Goal: Find specific page/section: Find specific page/section

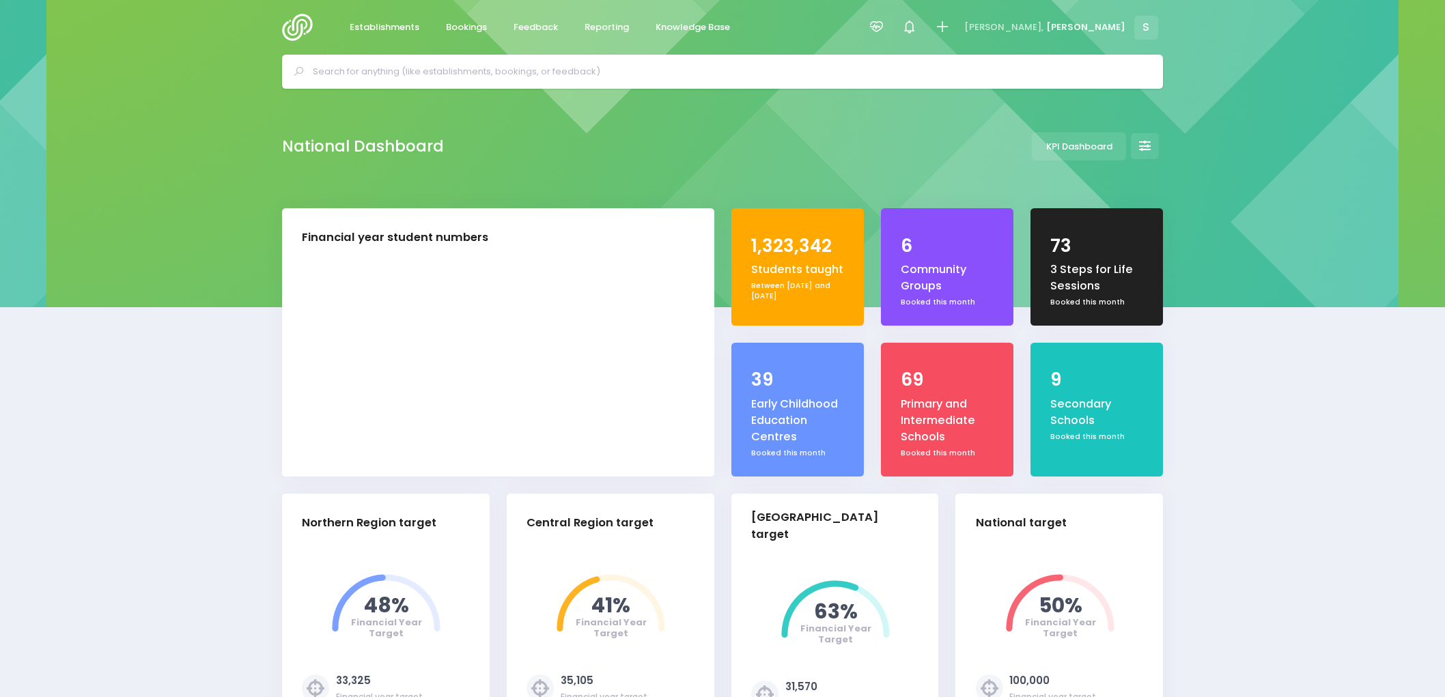
select select "5"
click at [458, 18] on link "Bookings" at bounding box center [465, 27] width 63 height 27
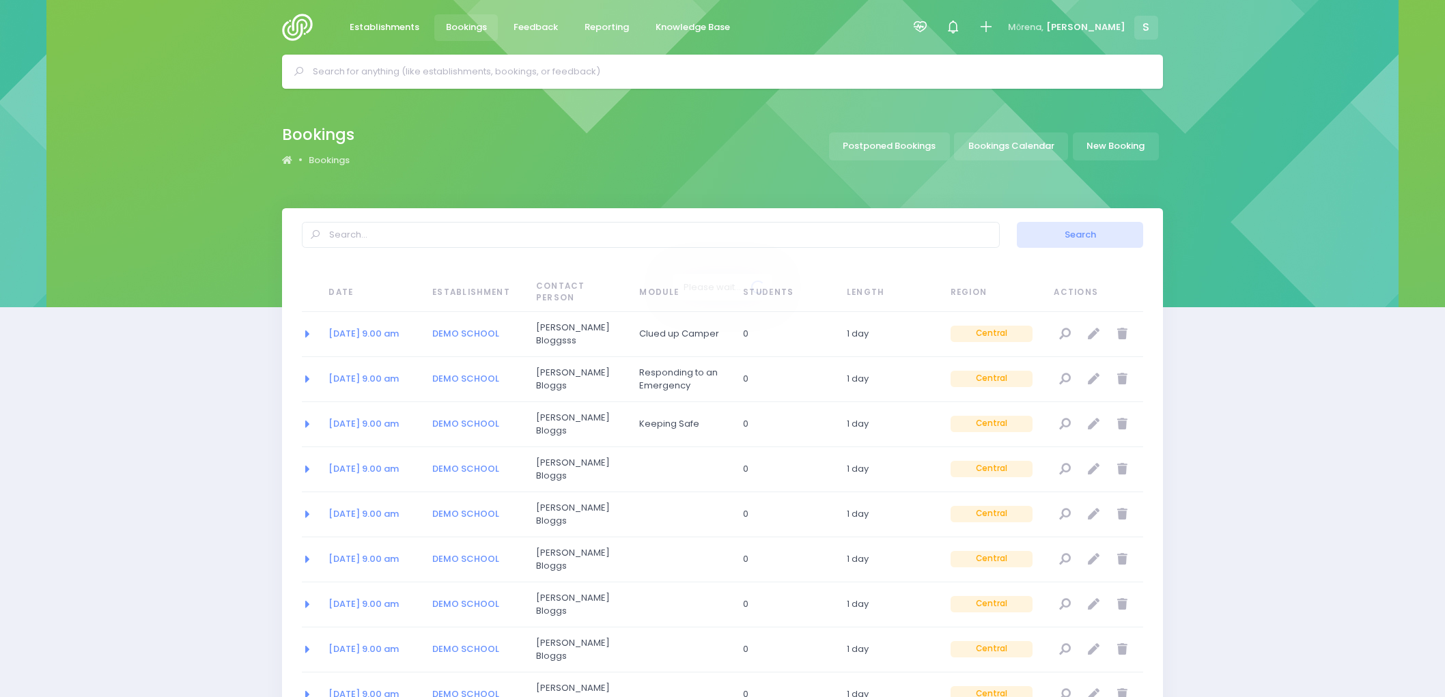
select select "20"
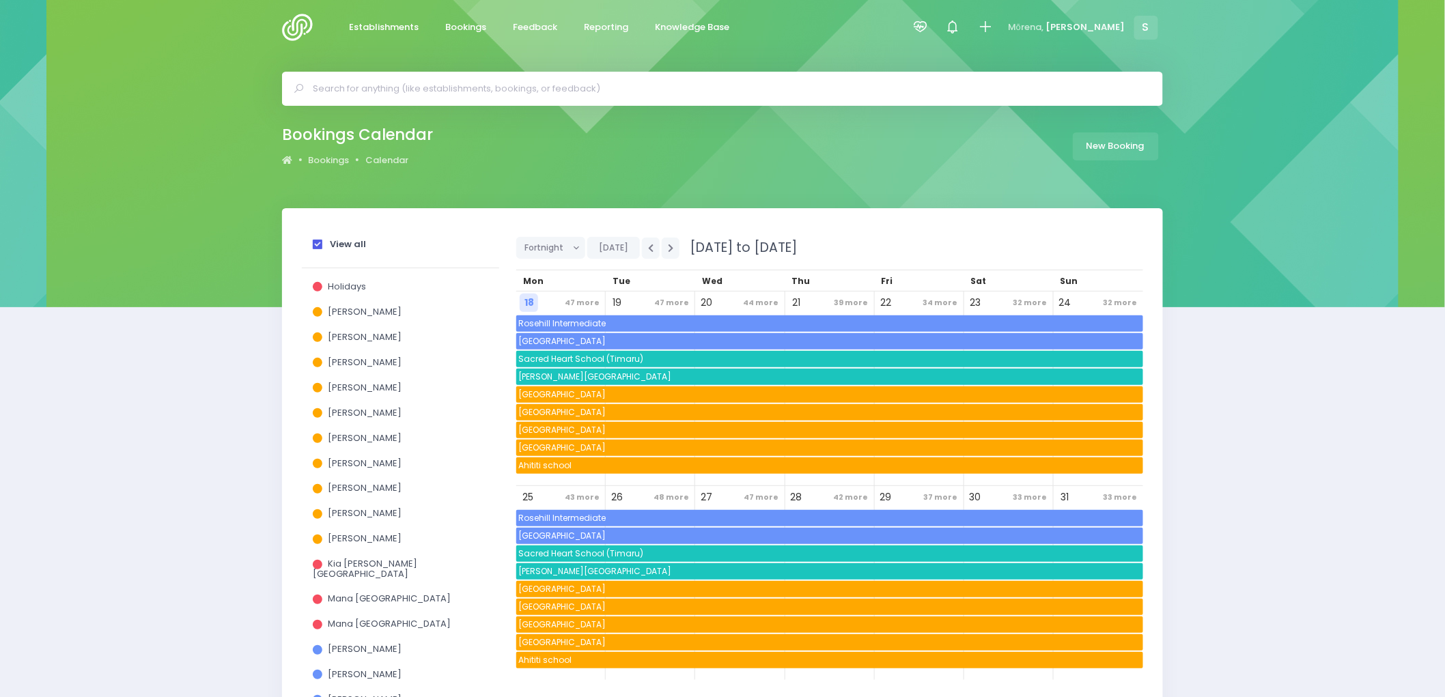
click at [314, 246] on span at bounding box center [318, 245] width 10 height 10
click at [0, 0] on input "View all" at bounding box center [0, 0] width 0 height 0
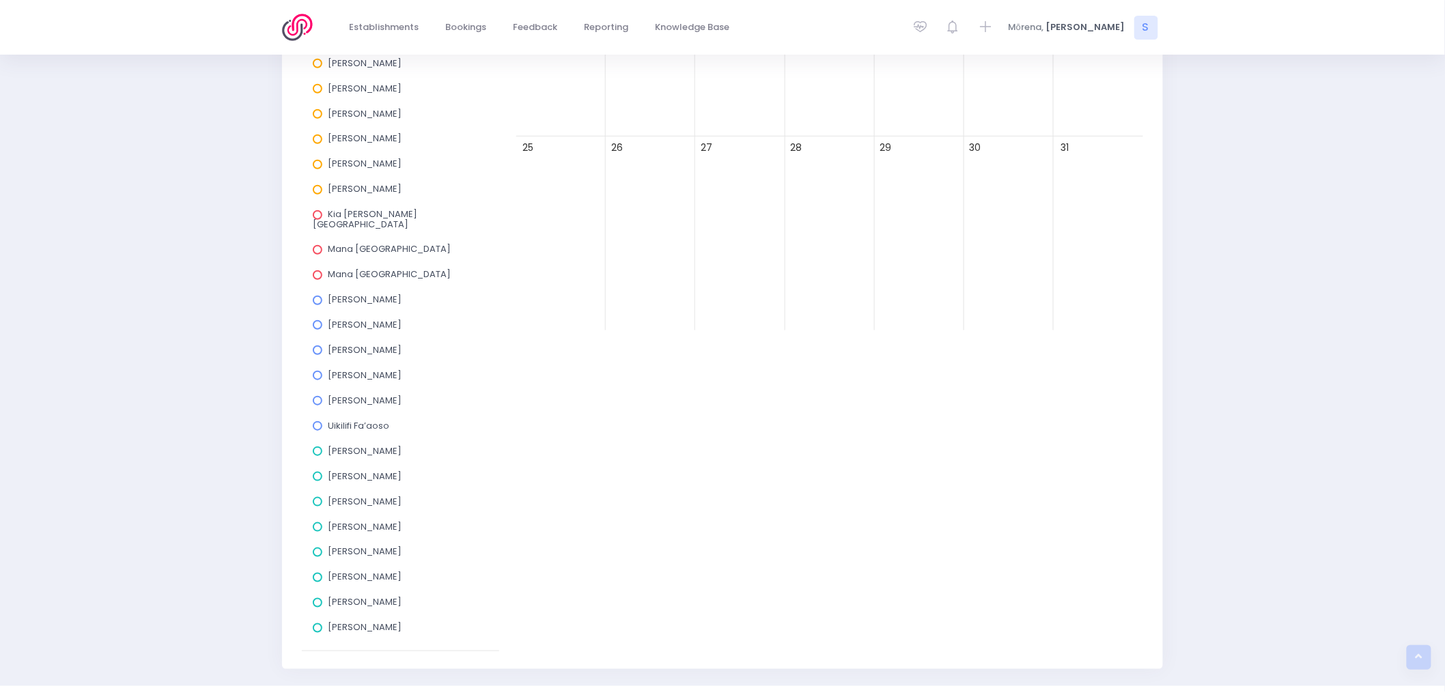
scroll to position [374, 0]
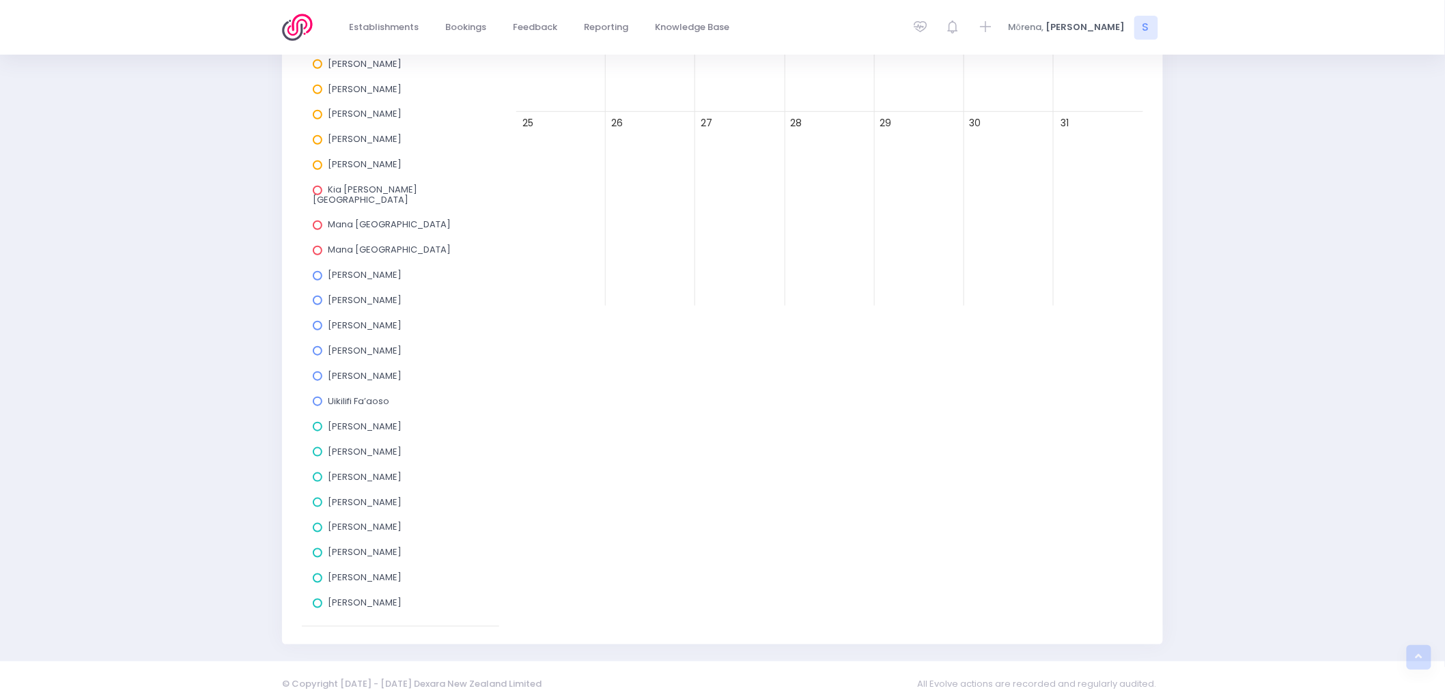
click at [316, 573] on span at bounding box center [318, 578] width 10 height 10
click at [0, 0] on input "Nicky Young" at bounding box center [0, 0] width 0 height 0
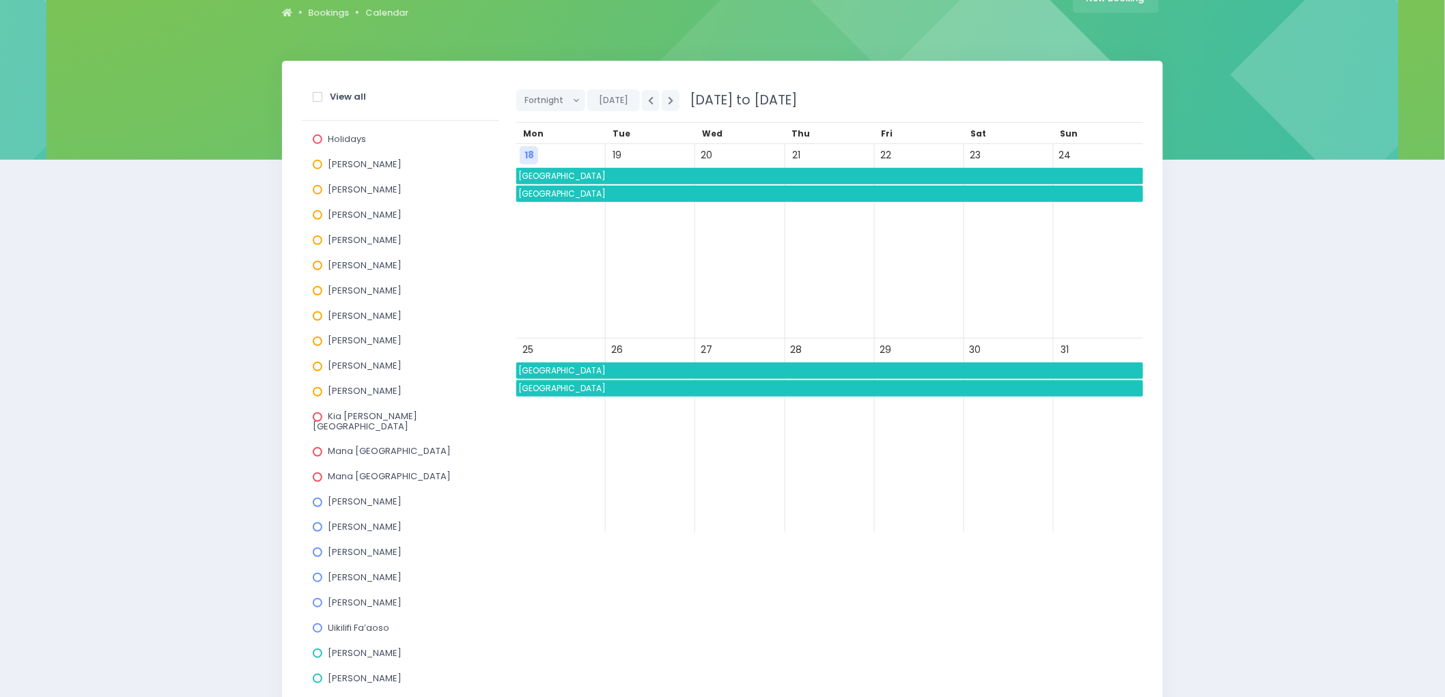
scroll to position [147, 0]
drag, startPoint x: 567, startPoint y: 89, endPoint x: 561, endPoint y: 110, distance: 21.4
click at [567, 92] on button "Fortnight" at bounding box center [550, 101] width 69 height 22
click at [547, 199] on link "Month" at bounding box center [560, 205] width 89 height 26
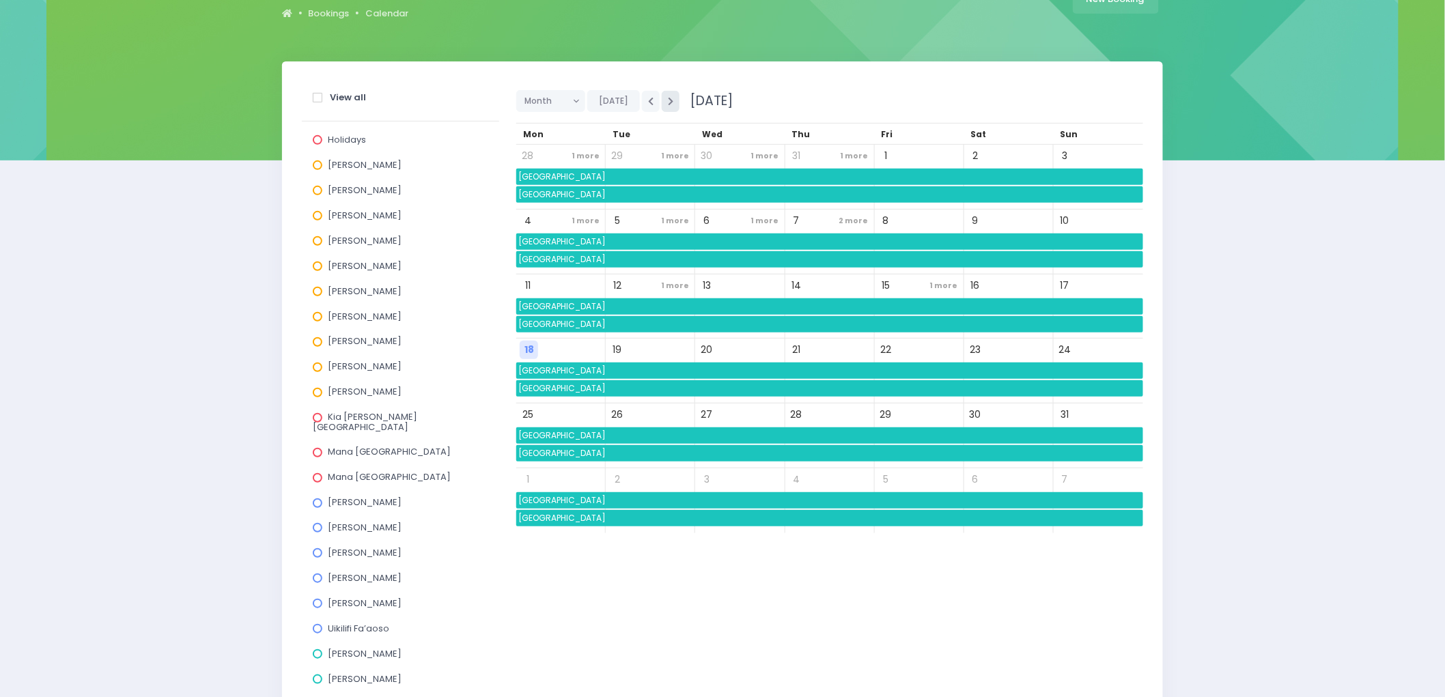
click at [676, 99] on button "button" at bounding box center [671, 101] width 18 height 21
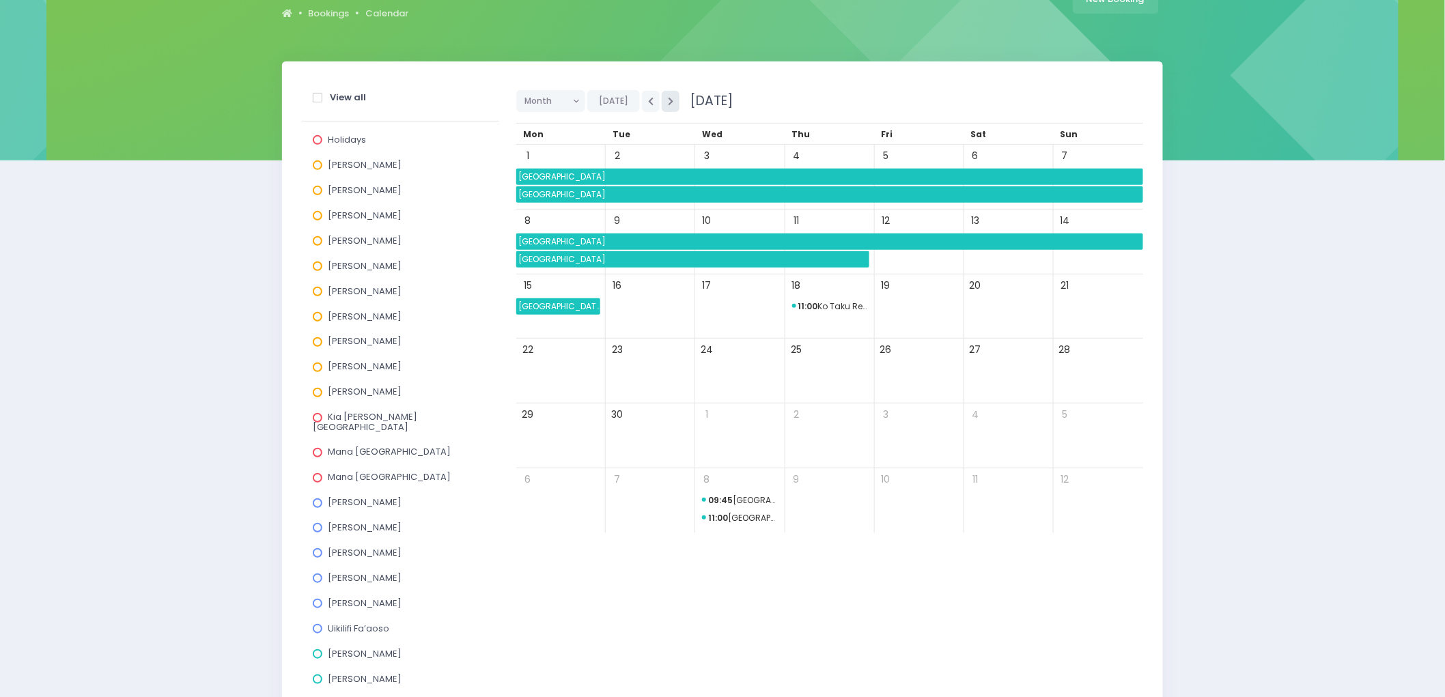
click at [676, 99] on button "button" at bounding box center [671, 101] width 18 height 21
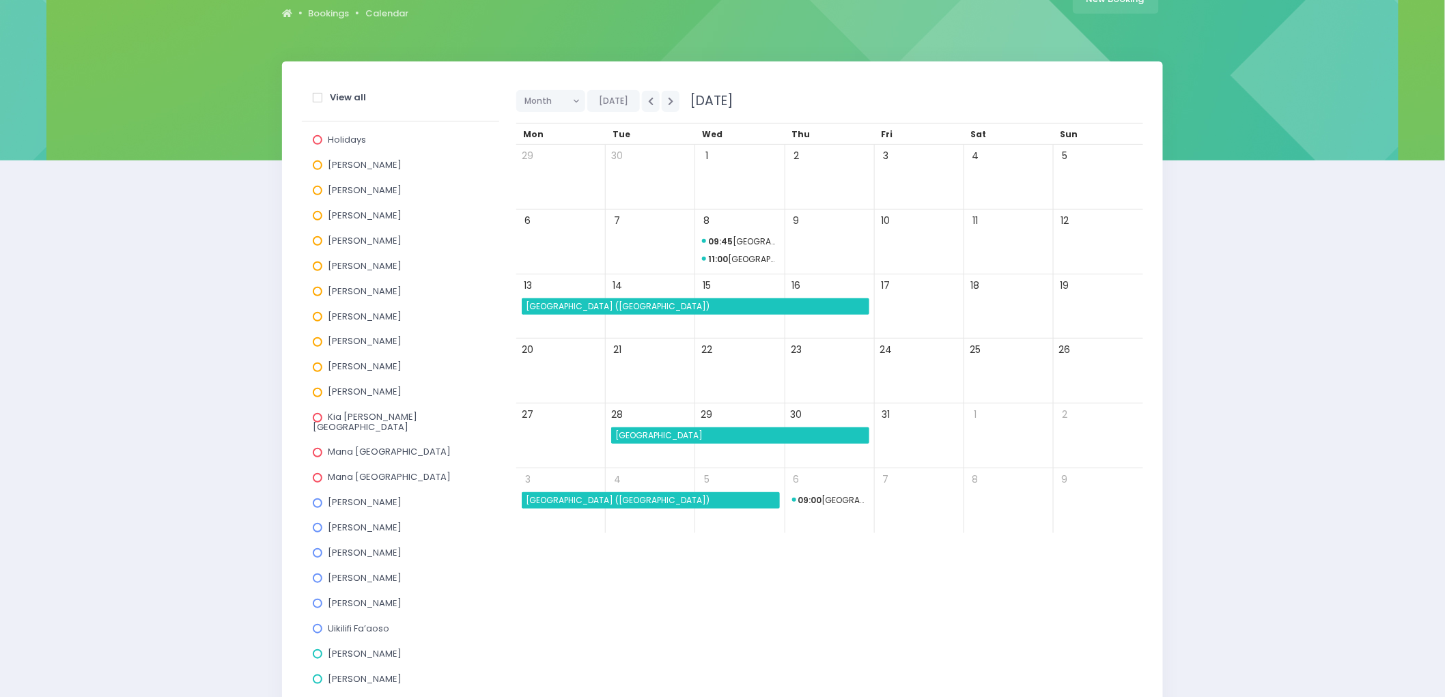
click at [666, 433] on span "Māruawai College" at bounding box center [740, 435] width 255 height 16
click at [668, 436] on span "Māruawai College" at bounding box center [740, 435] width 255 height 16
